Goal: Task Accomplishment & Management: Use online tool/utility

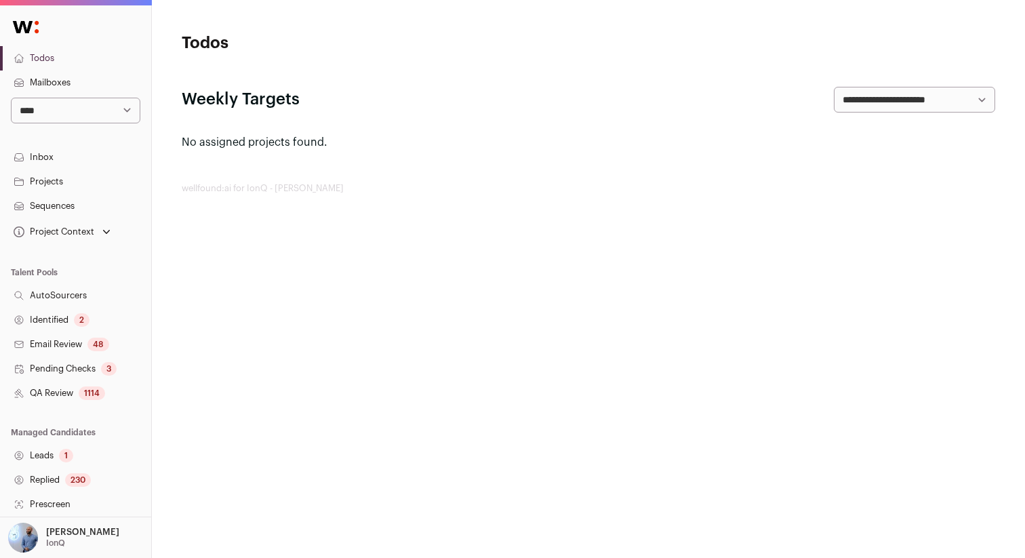
click at [73, 105] on select "**********" at bounding box center [75, 111] width 129 height 26
click at [61, 182] on link "Projects" at bounding box center [75, 181] width 151 height 24
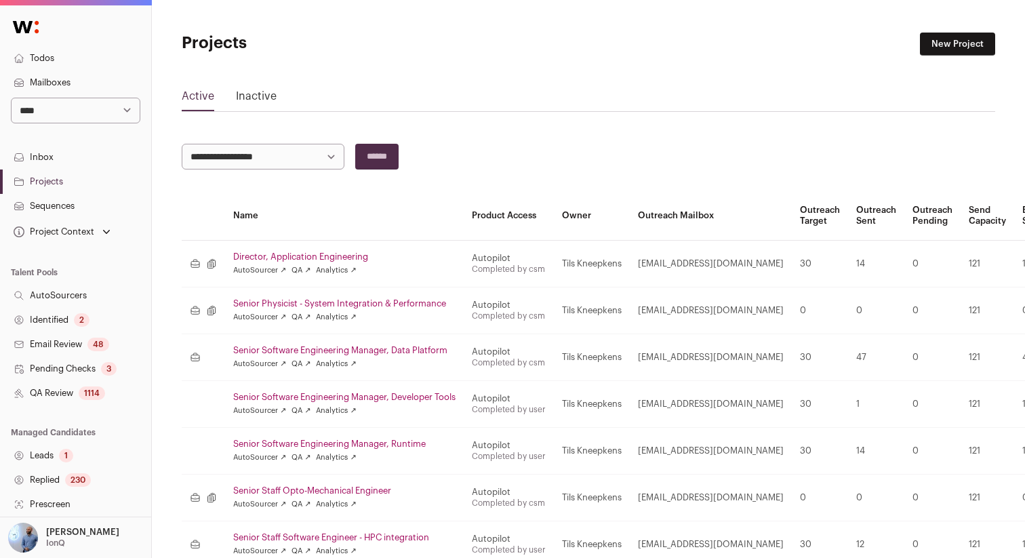
click at [256, 256] on link "Director, Application Engineering" at bounding box center [344, 256] width 222 height 11
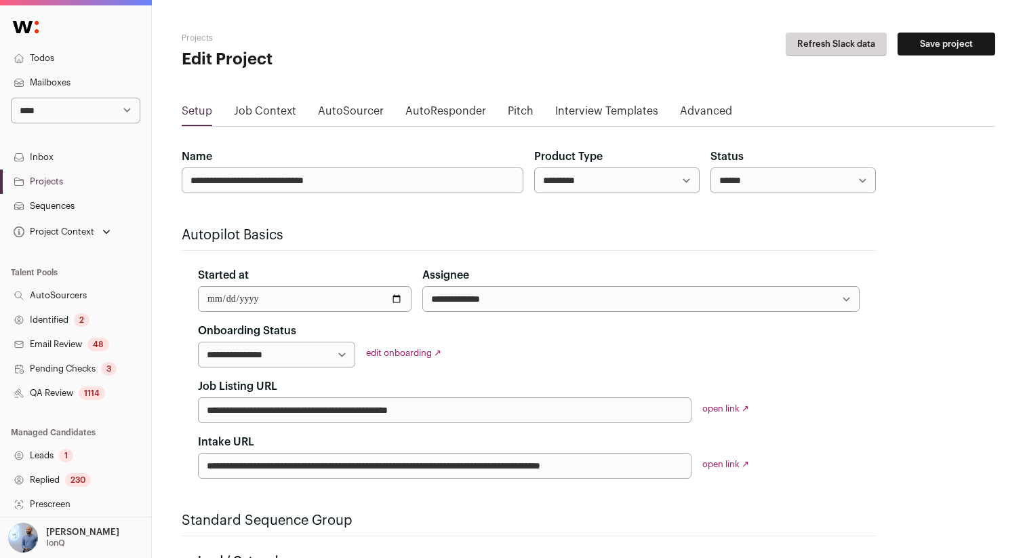
select select "*****"
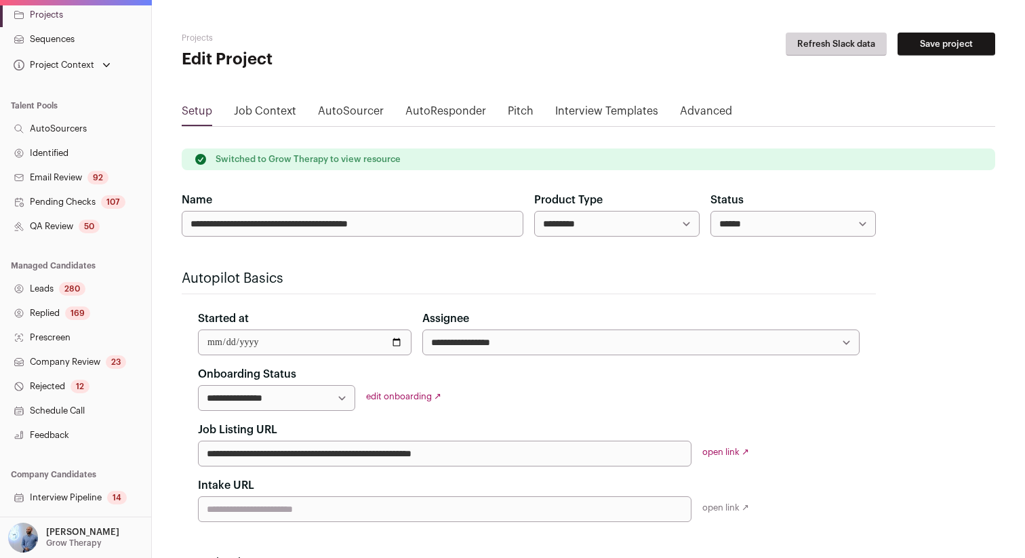
scroll to position [222, 0]
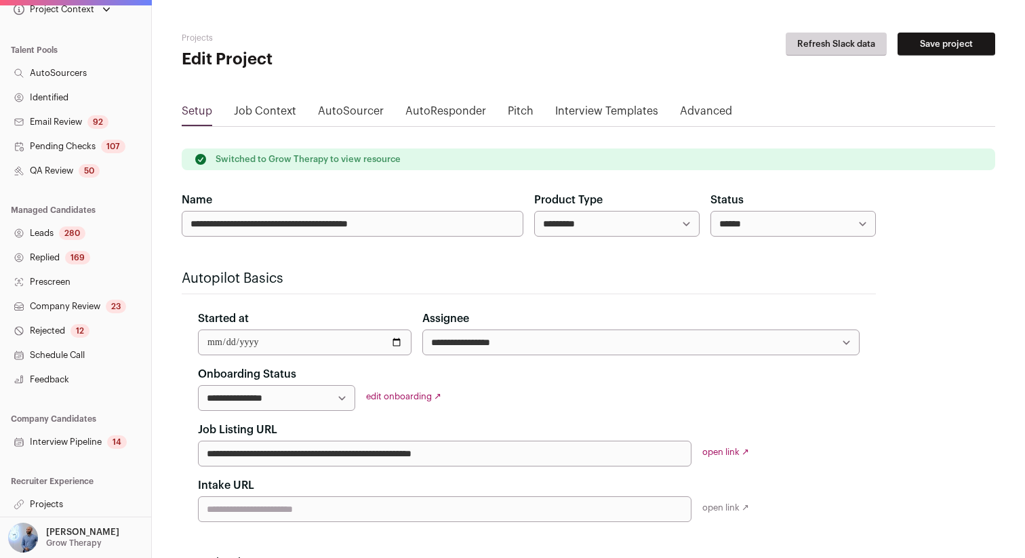
click at [60, 499] on link "Projects" at bounding box center [75, 504] width 151 height 24
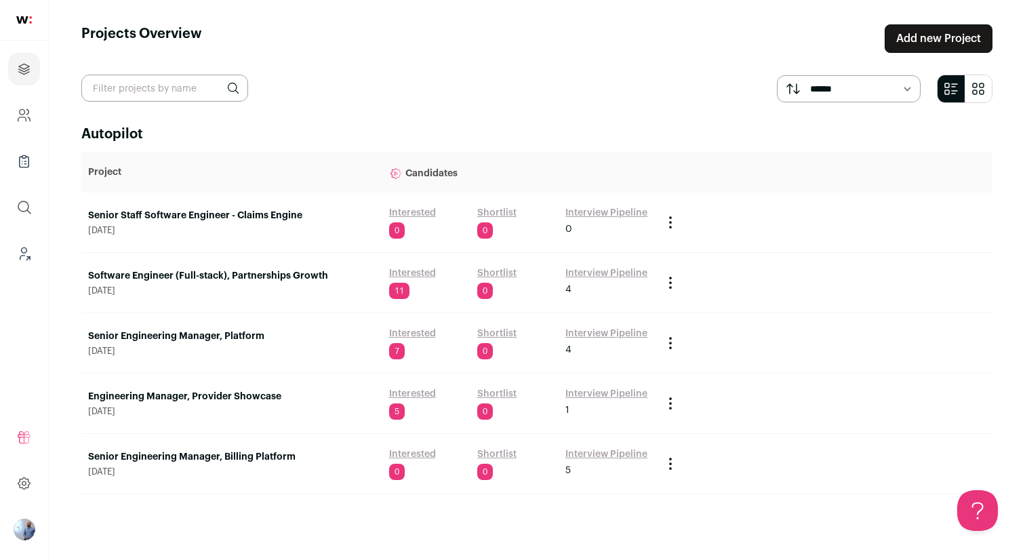
click at [181, 215] on link "Senior Staff Software Engineer - Claims Engine" at bounding box center [231, 216] width 287 height 14
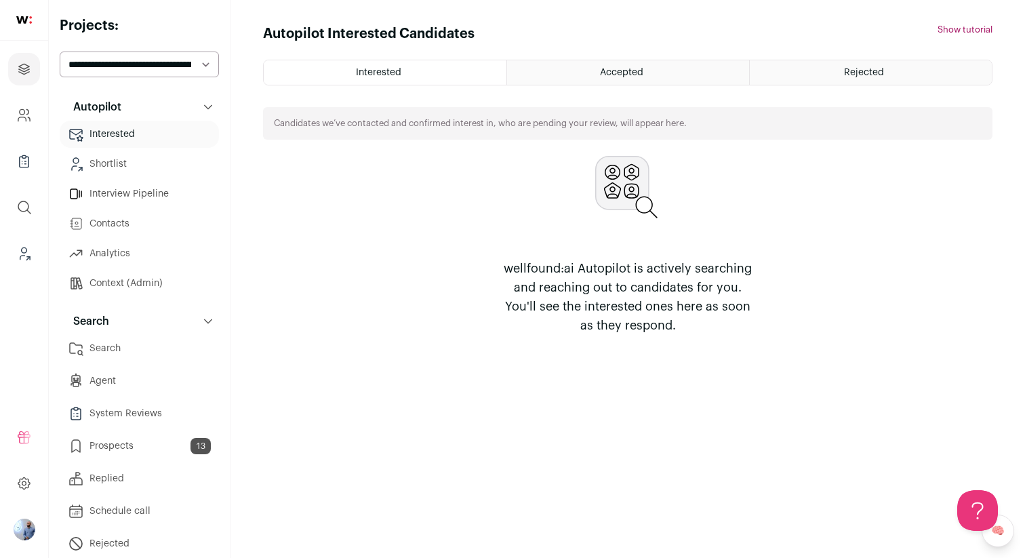
click at [161, 444] on link "Prospects 13" at bounding box center [139, 445] width 159 height 27
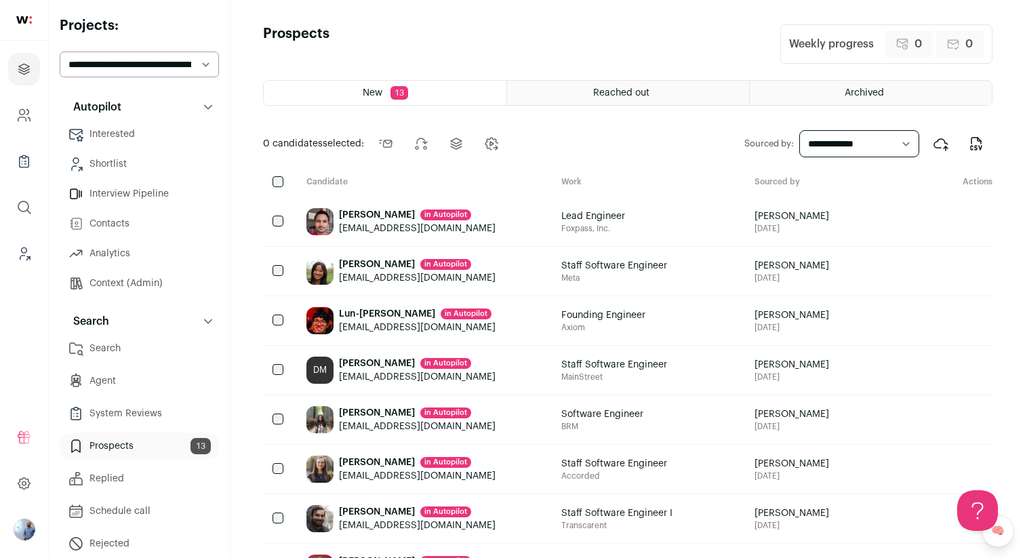
click at [546, 138] on div "0 candidates selected: Send outreach Change stage Change project Add to Autopil…" at bounding box center [627, 143] width 729 height 33
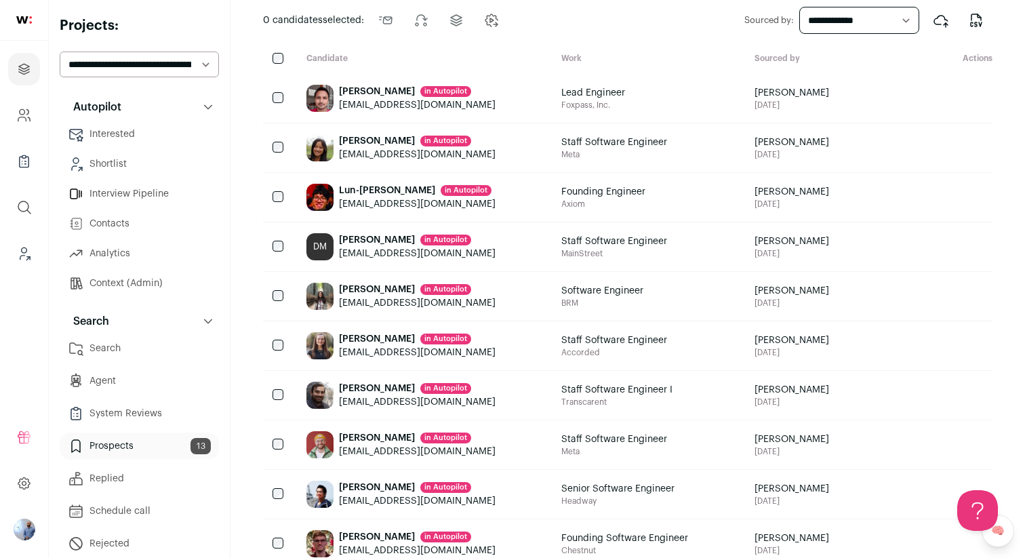
scroll to position [23, 0]
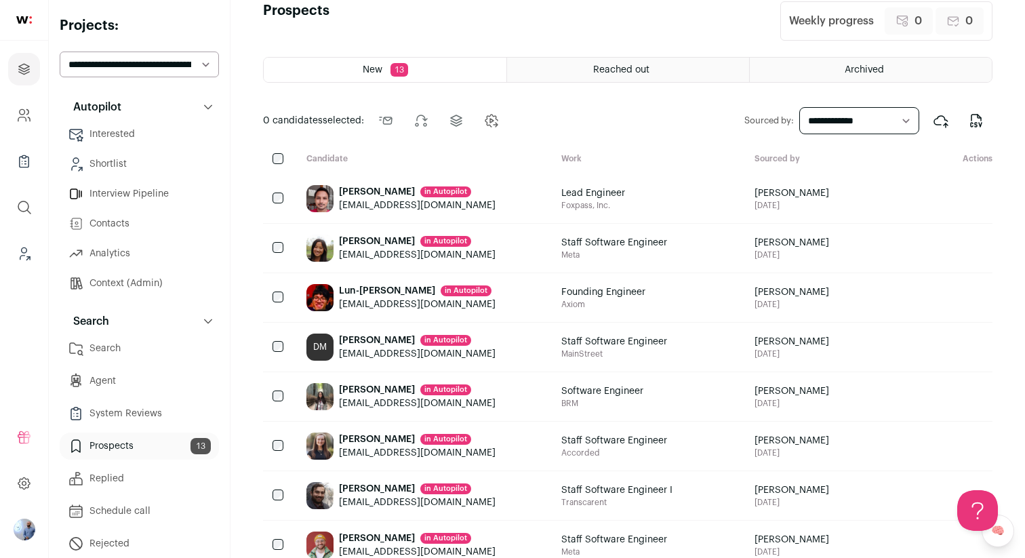
click at [129, 156] on link "Shortlist" at bounding box center [139, 163] width 159 height 27
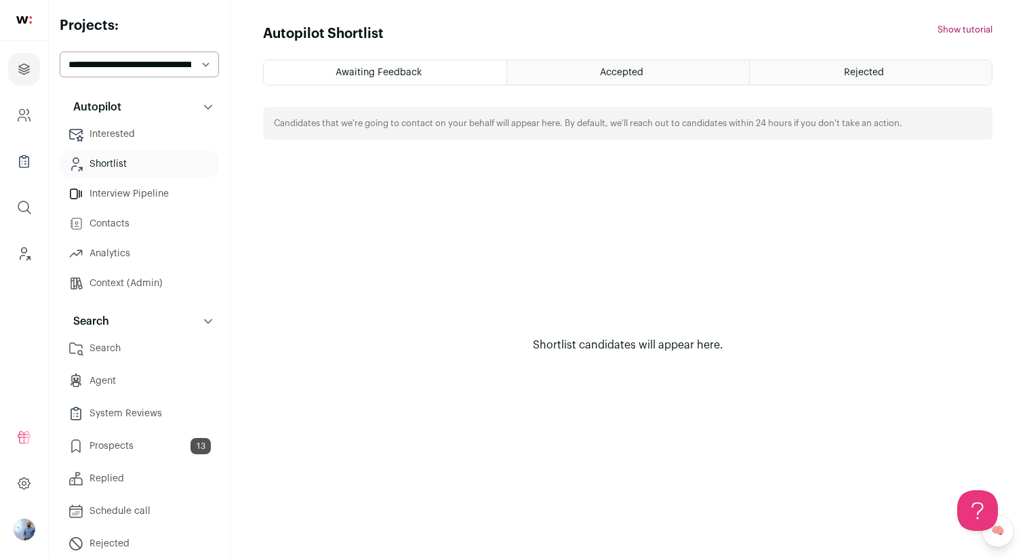
click at [144, 442] on link "Prospects 13" at bounding box center [139, 445] width 159 height 27
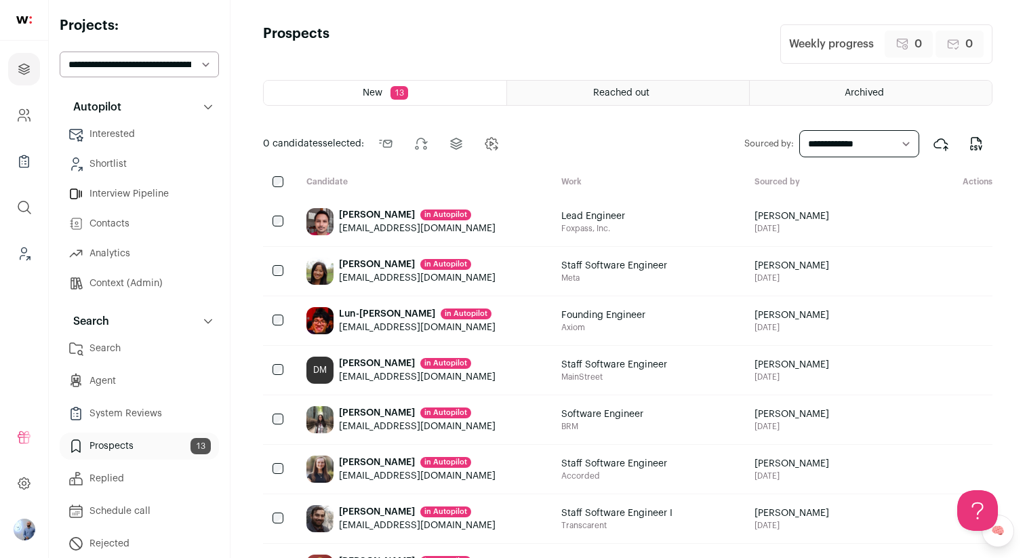
click at [161, 215] on link "Contacts" at bounding box center [139, 223] width 159 height 27
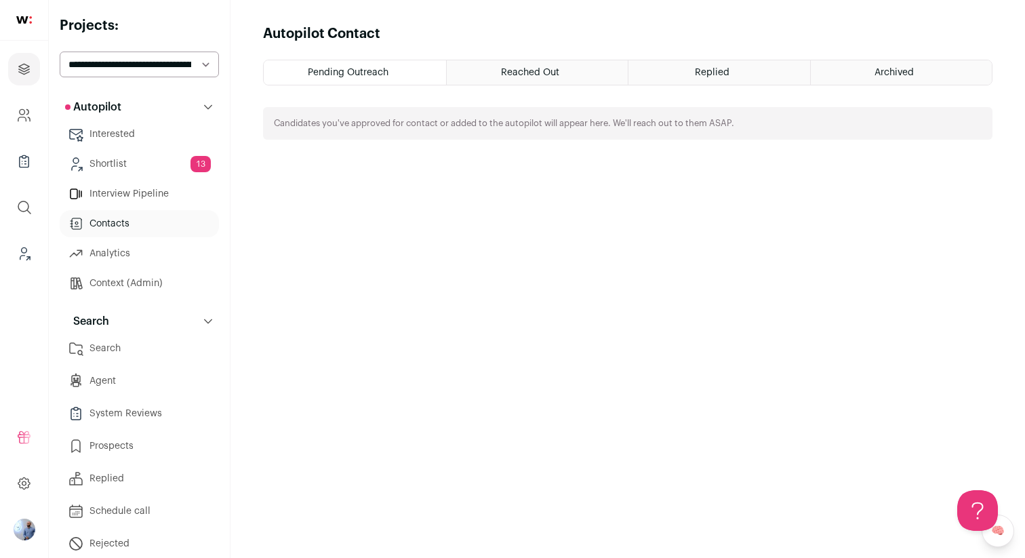
click at [129, 210] on link "Contacts" at bounding box center [139, 223] width 159 height 27
click at [139, 197] on link "Interview Pipeline" at bounding box center [139, 193] width 159 height 27
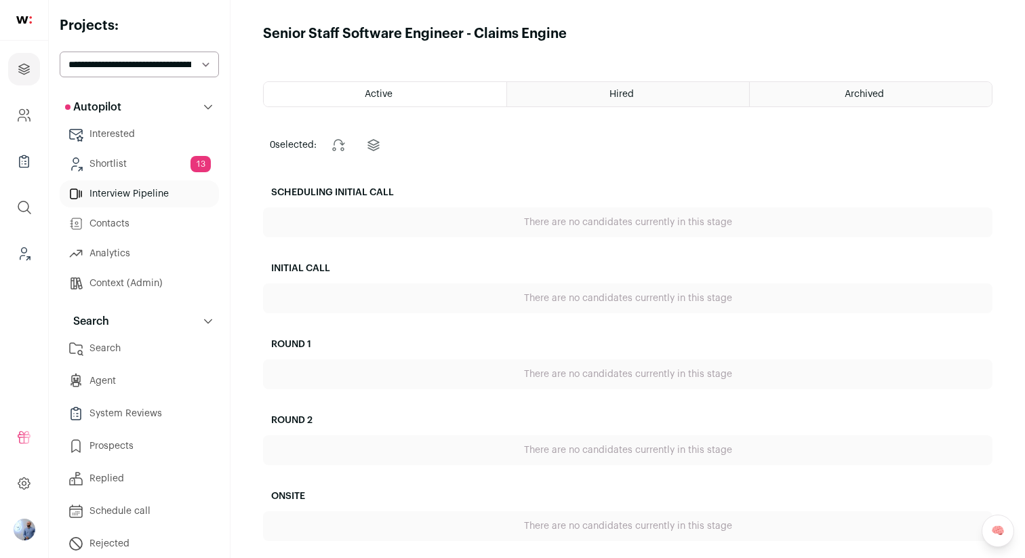
click at [142, 165] on html "Projects Company and ATS Settings Company Lists (Experimental) Global Search Le…" at bounding box center [512, 320] width 1025 height 641
click at [177, 318] on button "Search" at bounding box center [139, 321] width 159 height 27
click at [167, 277] on link "Context (Admin)" at bounding box center [139, 283] width 159 height 27
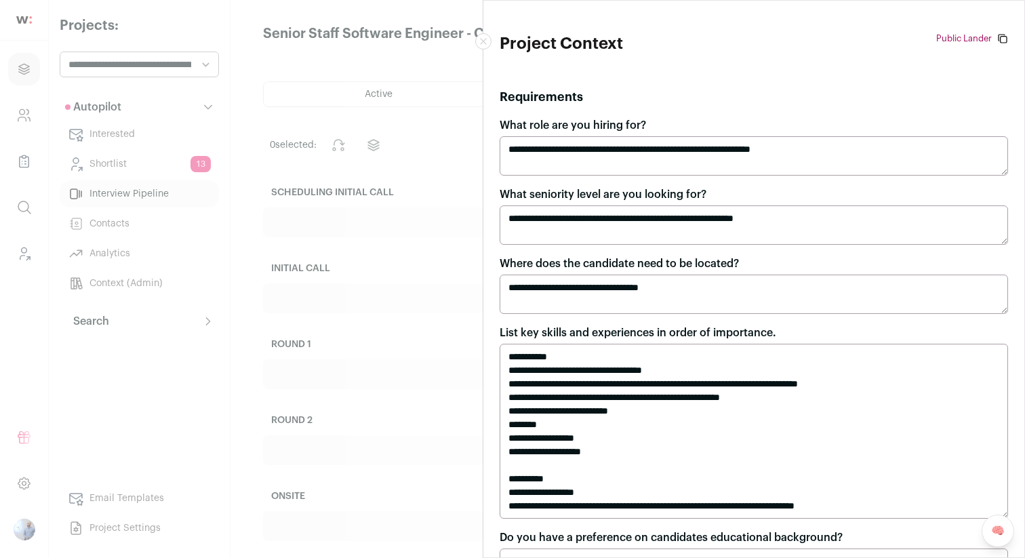
click at [229, 270] on div "**********" at bounding box center [512, 279] width 1025 height 558
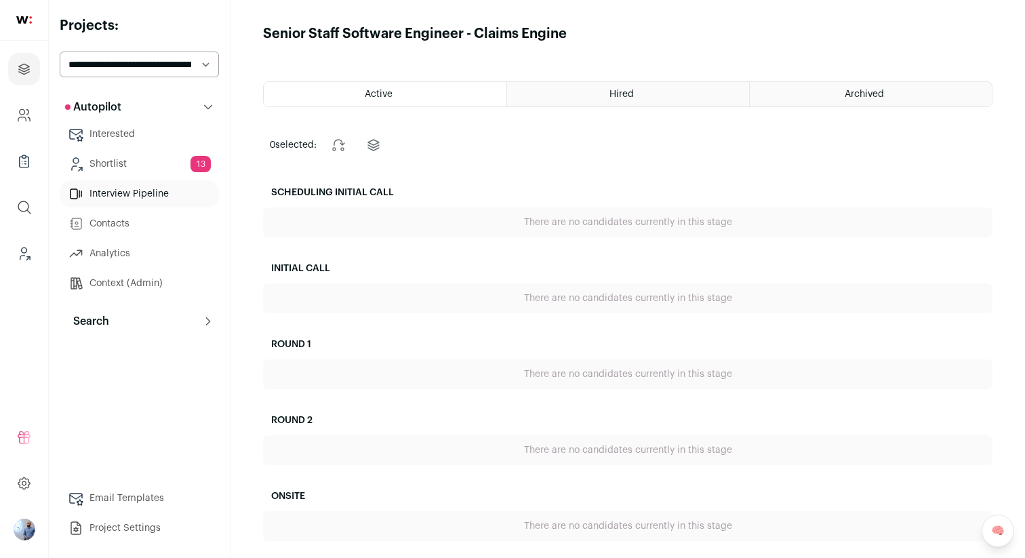
click at [161, 162] on link "Shortlist 13" at bounding box center [139, 163] width 159 height 27
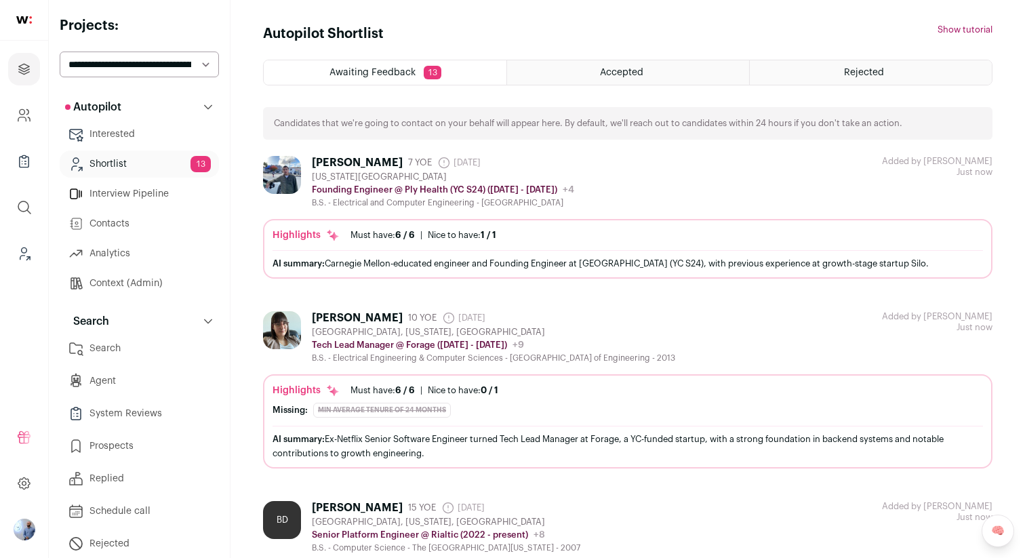
click at [625, 64] on div "Accepted" at bounding box center [628, 72] width 242 height 24
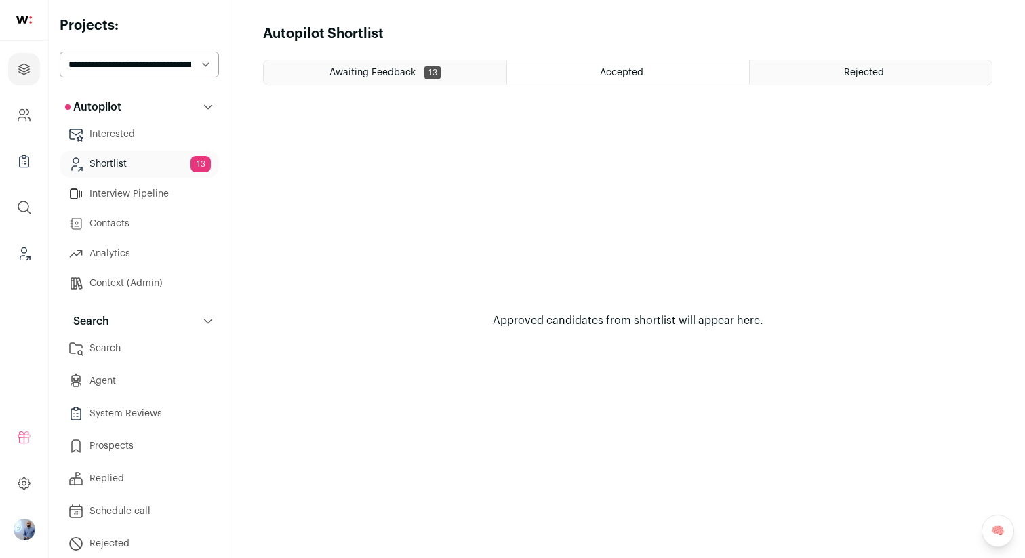
click at [813, 73] on div "Rejected" at bounding box center [871, 72] width 242 height 24
click at [372, 66] on div "Awaiting Feedback 13" at bounding box center [385, 72] width 243 height 24
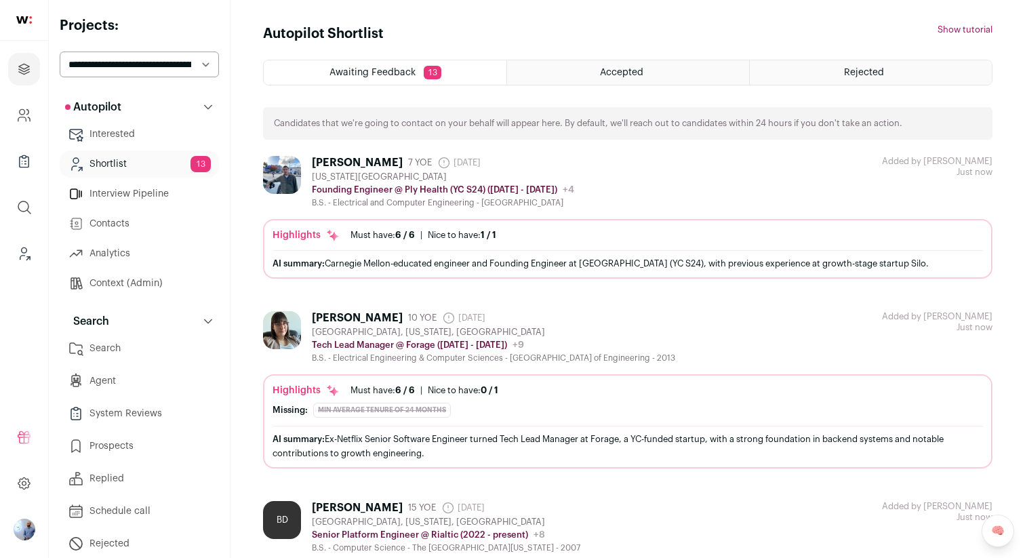
click at [131, 220] on link "Contacts" at bounding box center [139, 223] width 159 height 27
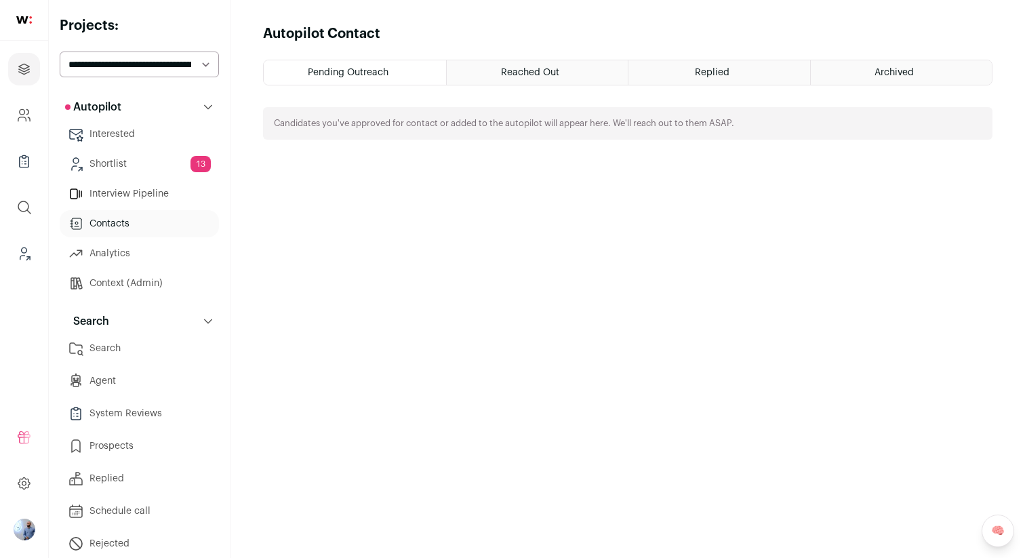
click at [125, 174] on link "Shortlist 13" at bounding box center [139, 163] width 159 height 27
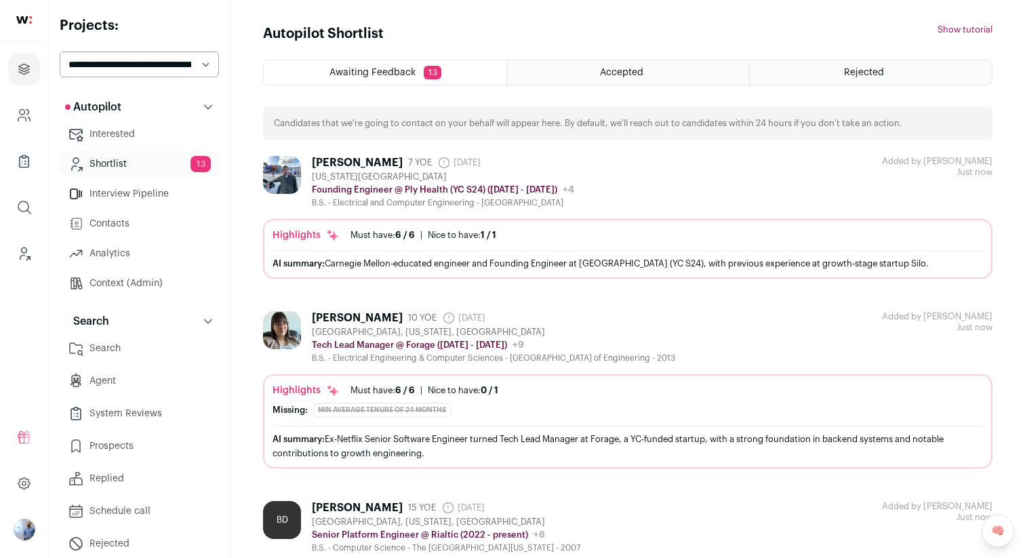
click at [85, 57] on select "**********" at bounding box center [139, 65] width 159 height 26
click at [28, 253] on icon "Leads (Backoffice)" at bounding box center [24, 253] width 16 height 16
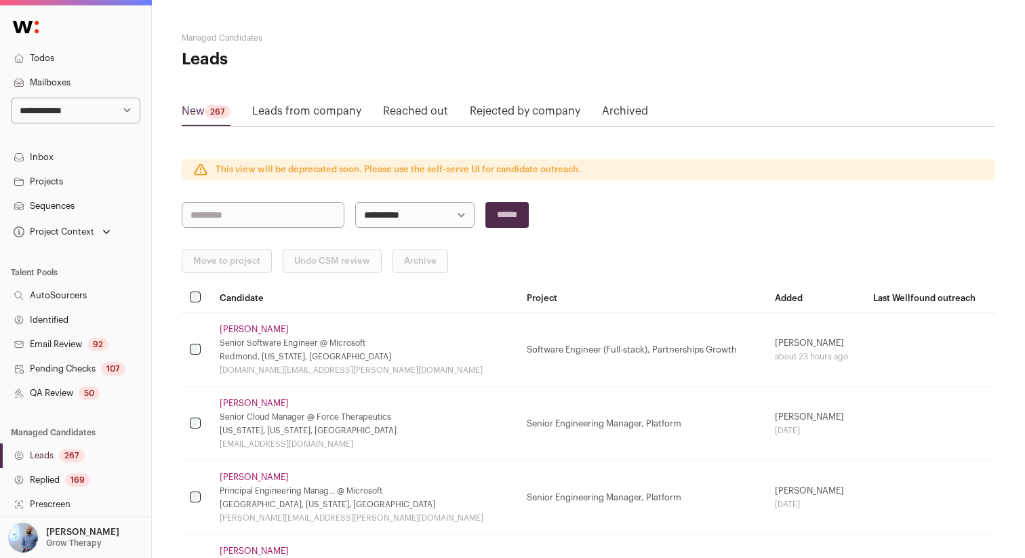
click at [115, 117] on select "**********" at bounding box center [75, 111] width 129 height 26
select select "*"
click at [11, 98] on select "**********" at bounding box center [75, 111] width 129 height 26
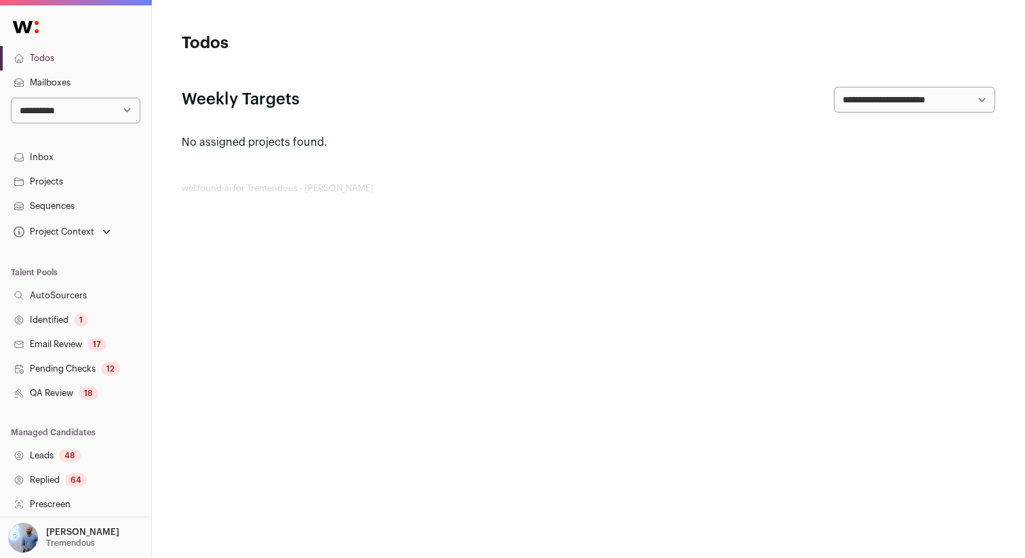
click at [116, 114] on select "**********" at bounding box center [75, 111] width 129 height 26
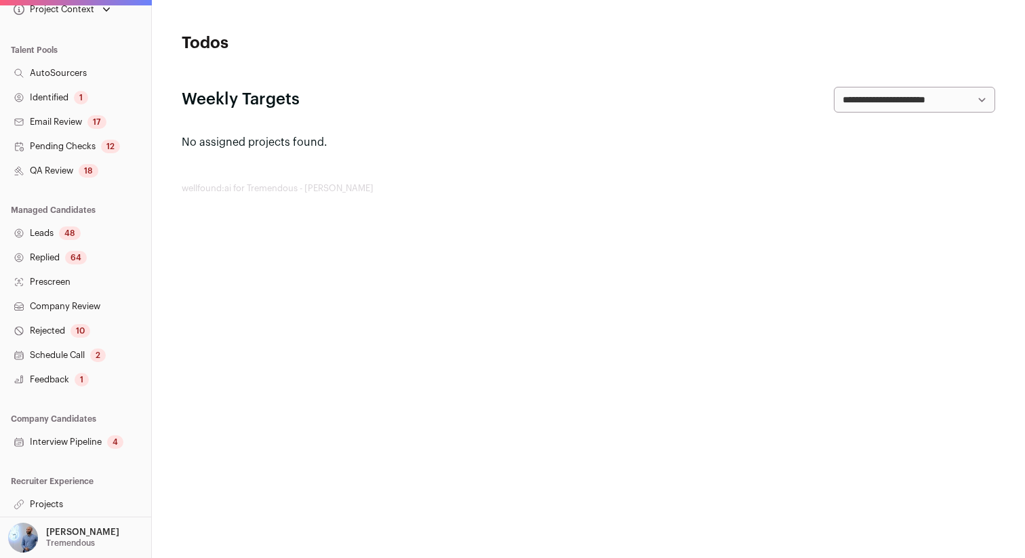
click at [65, 501] on link "Projects" at bounding box center [75, 504] width 151 height 24
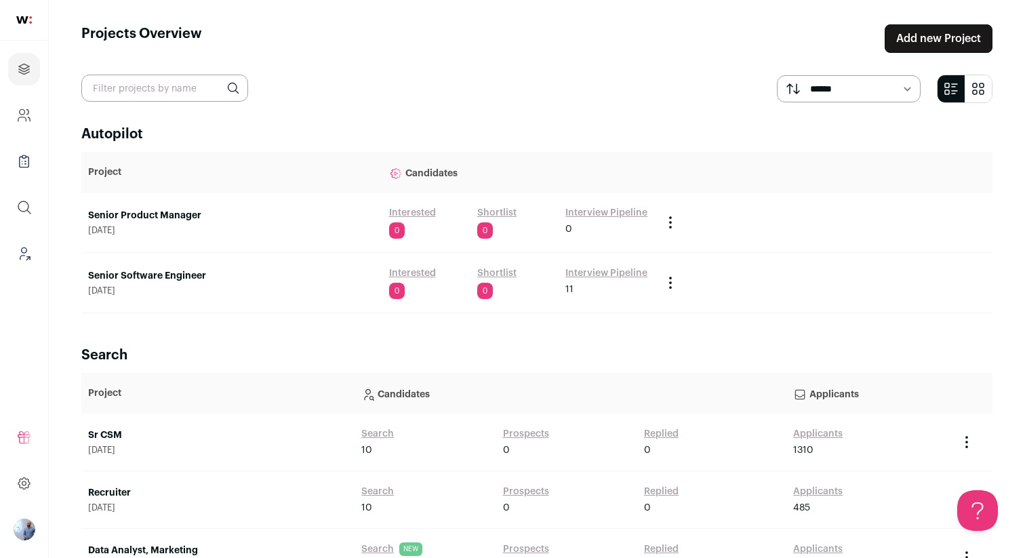
click at [153, 209] on link "Senior Product Manager" at bounding box center [231, 216] width 287 height 14
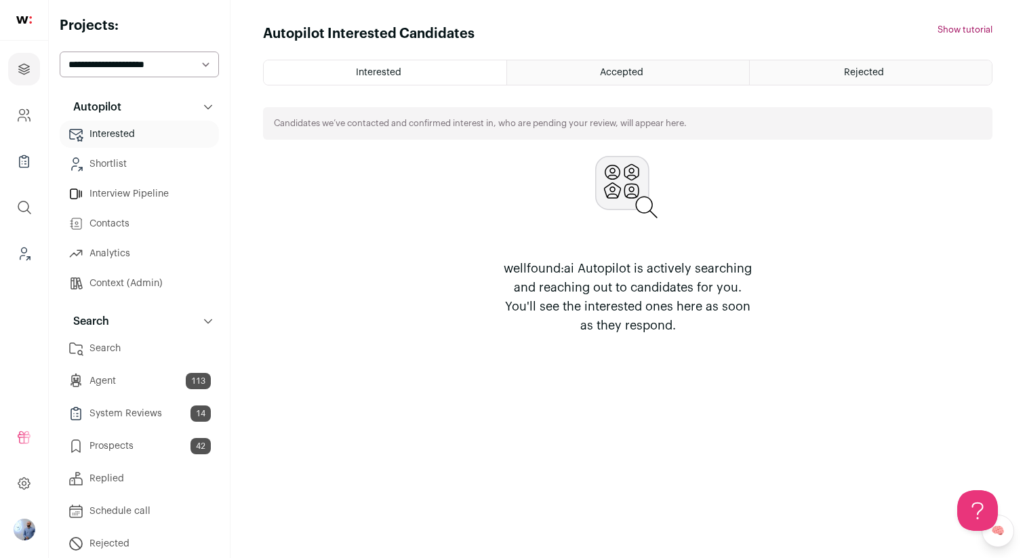
click at [161, 338] on link "Search" at bounding box center [139, 348] width 159 height 27
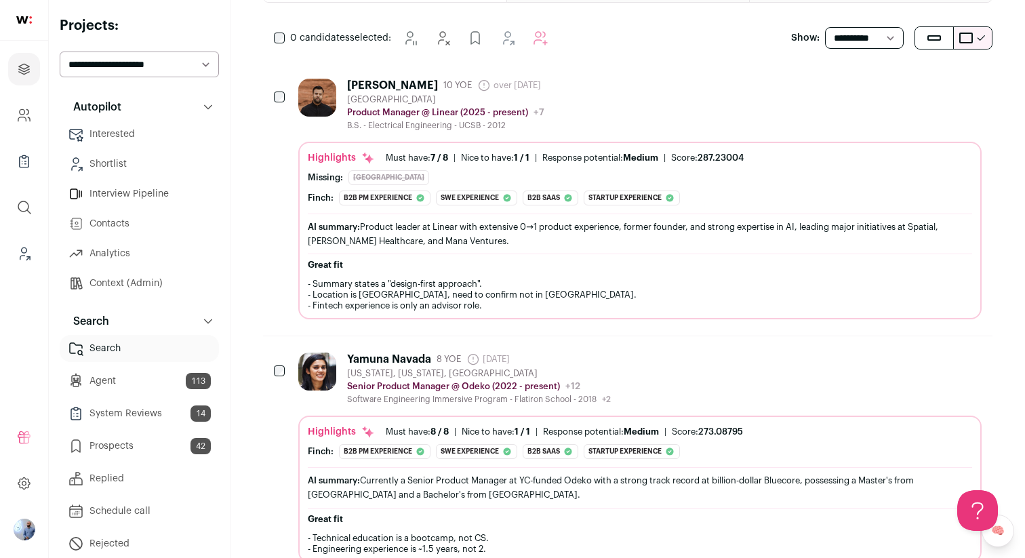
scroll to position [201, 0]
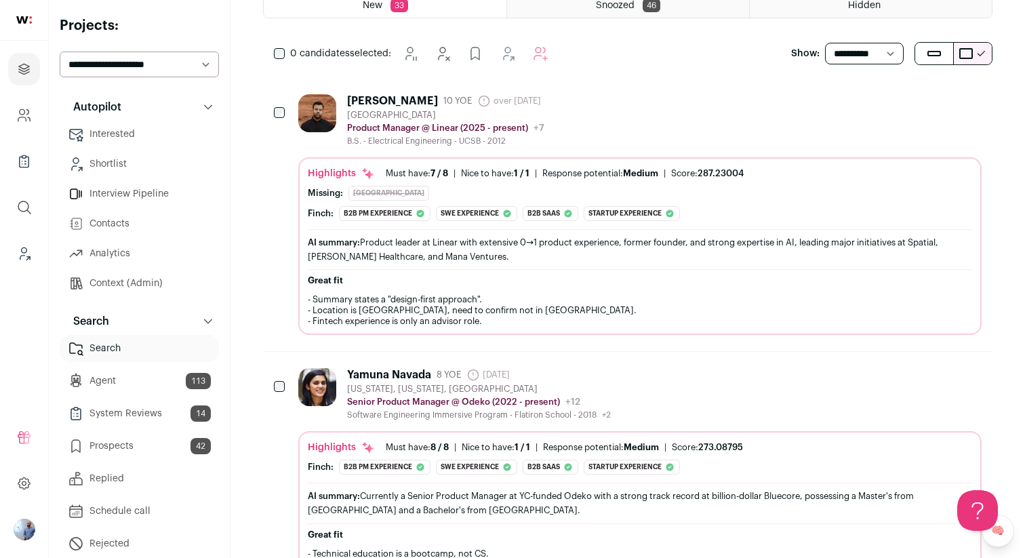
click at [571, 110] on div "Sid Bhargava 10 YOE over 1 year ago Admin only. The last time the profile was s…" at bounding box center [639, 120] width 683 height 52
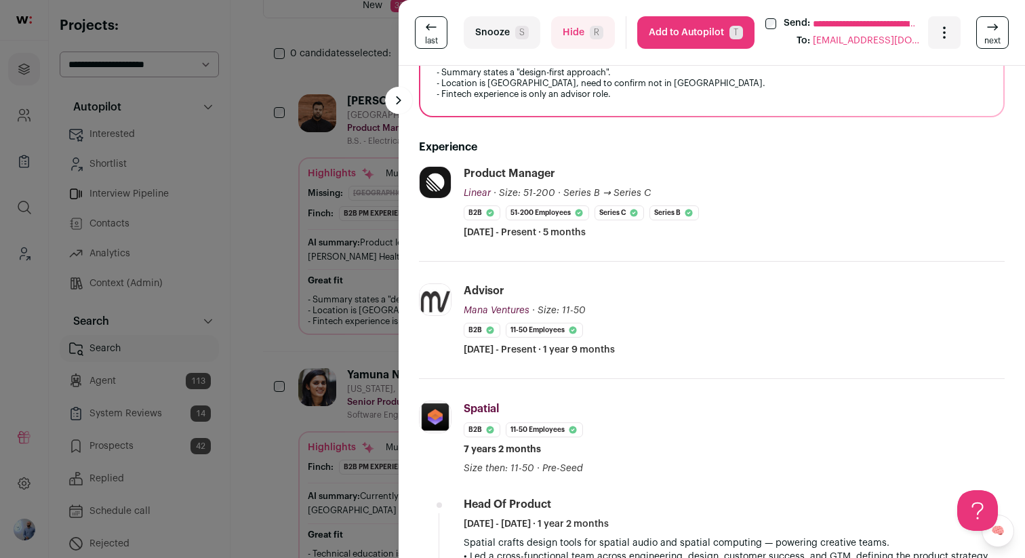
scroll to position [388, 0]
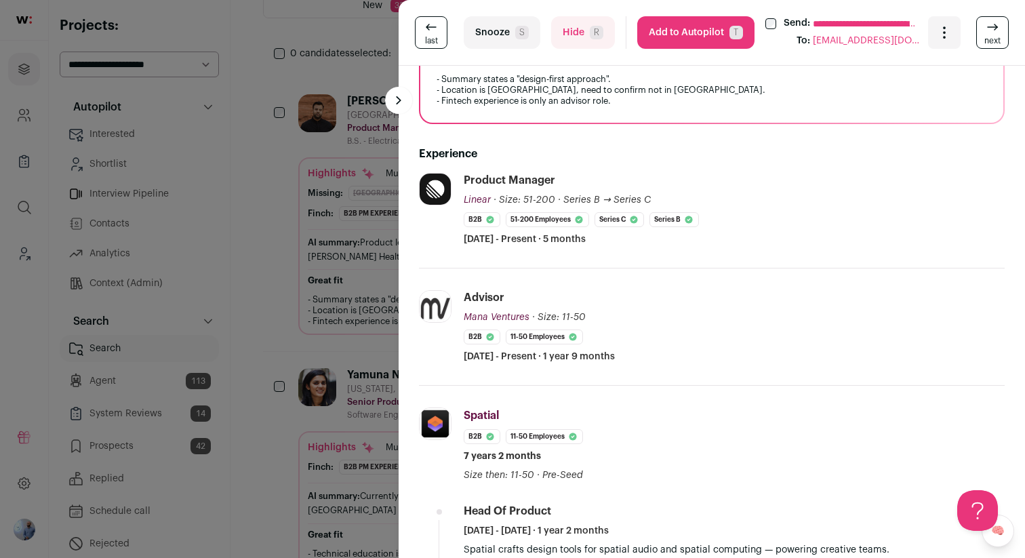
click at [508, 36] on button "Snooze S" at bounding box center [502, 32] width 77 height 33
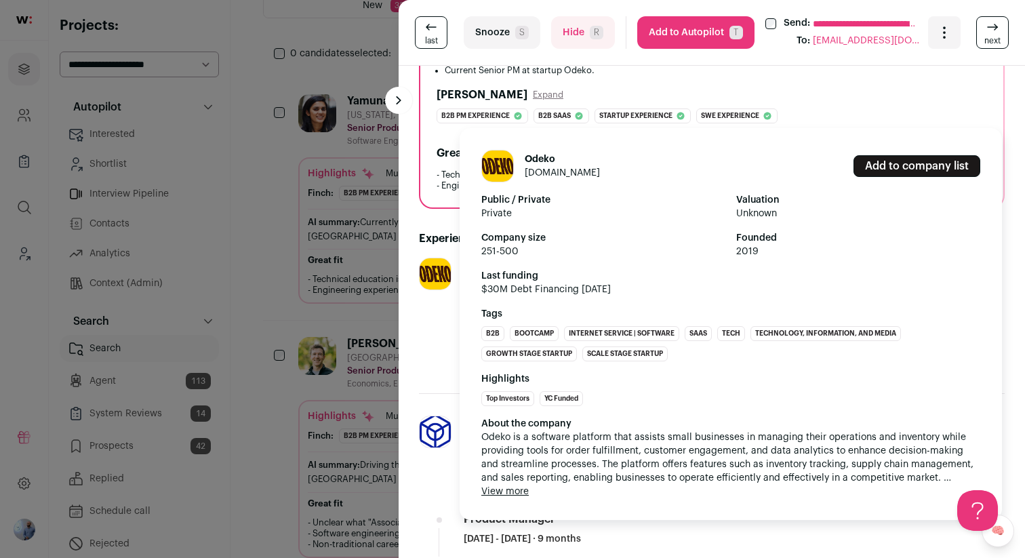
scroll to position [0, 0]
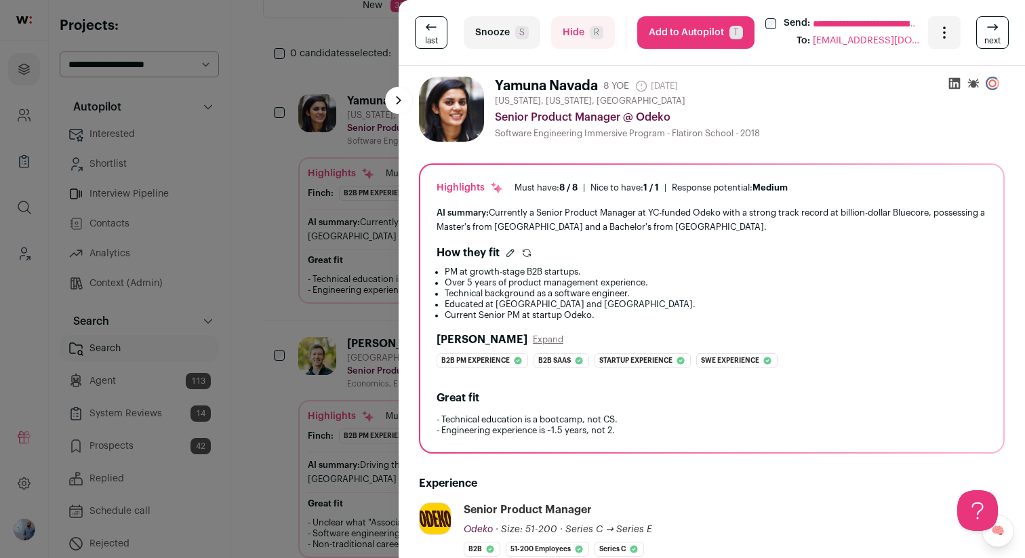
click at [672, 37] on button "Add to Autopilot T" at bounding box center [695, 32] width 117 height 33
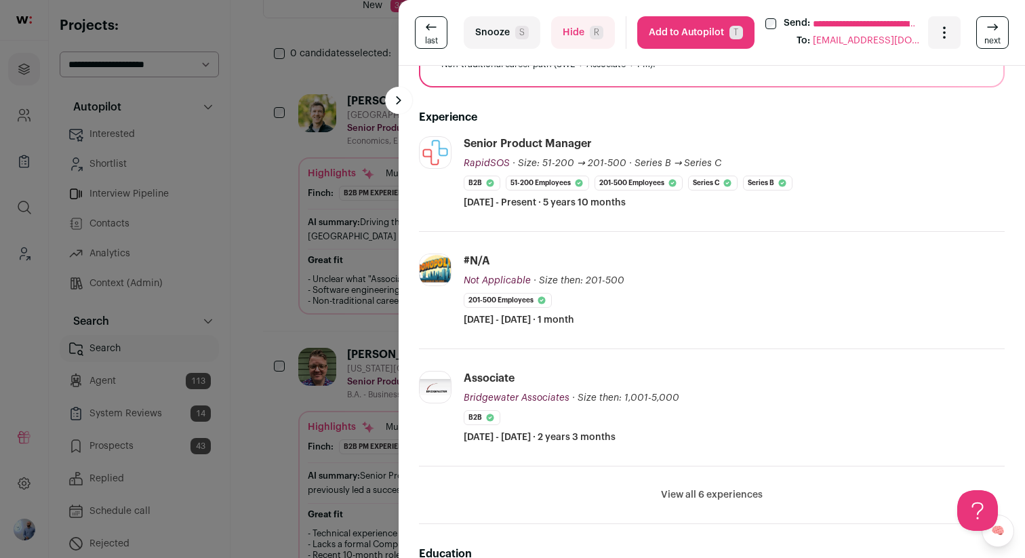
scroll to position [399, 0]
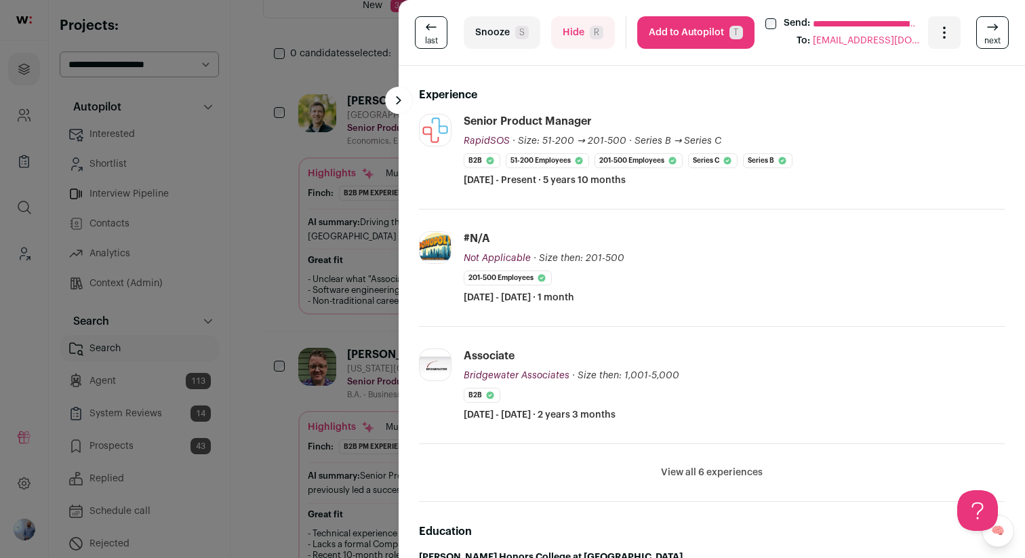
click at [697, 41] on button "Add to Autopilot T" at bounding box center [695, 32] width 117 height 33
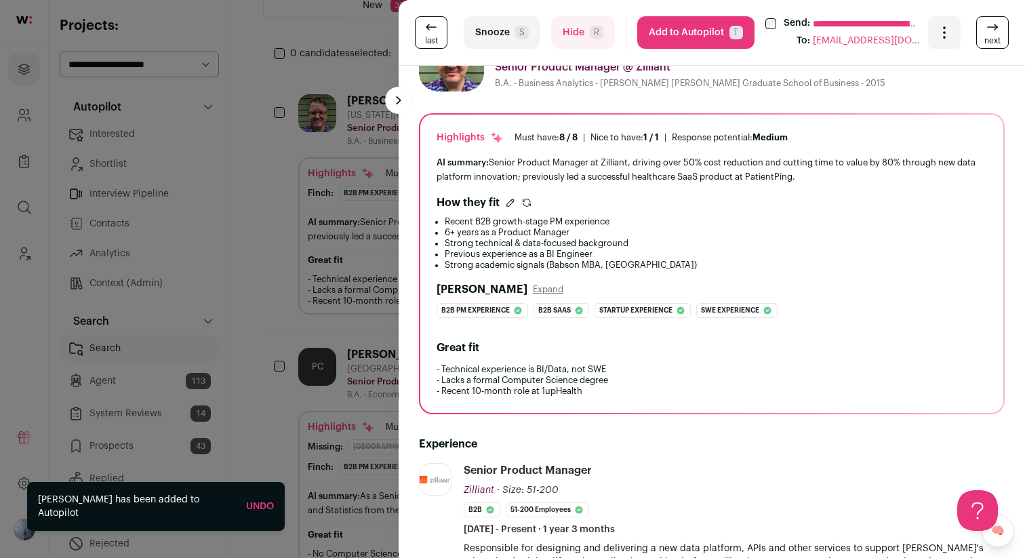
scroll to position [130, 0]
